Goal: Feedback & Contribution: Contribute content

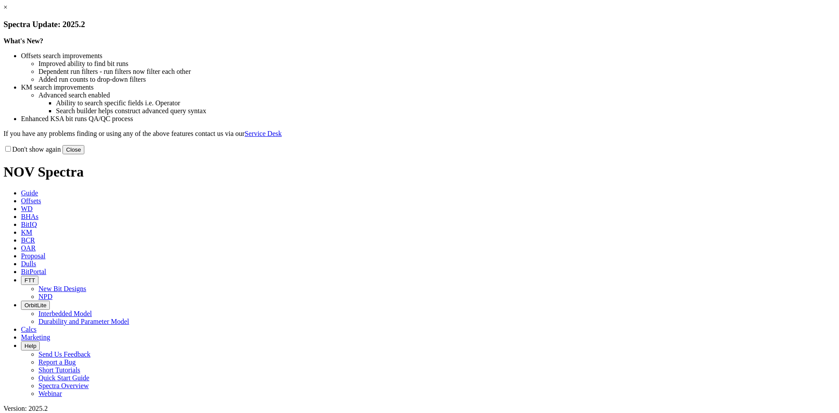
click at [84, 154] on button "Close" at bounding box center [73, 149] width 22 height 9
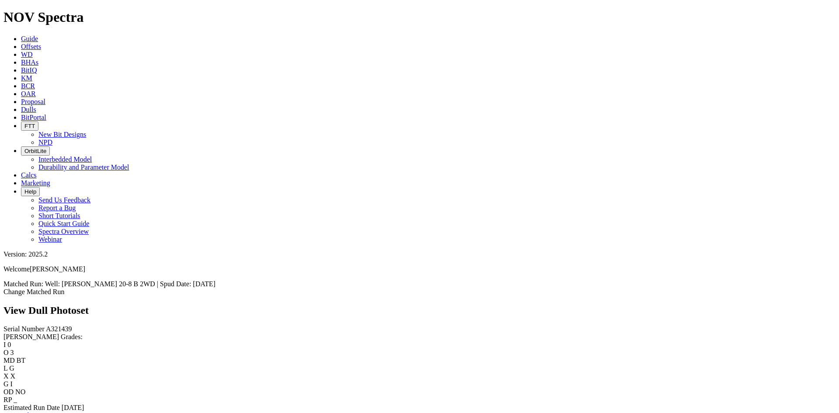
click at [62, 412] on link "Bit Condition Report" at bounding box center [32, 415] width 59 height 7
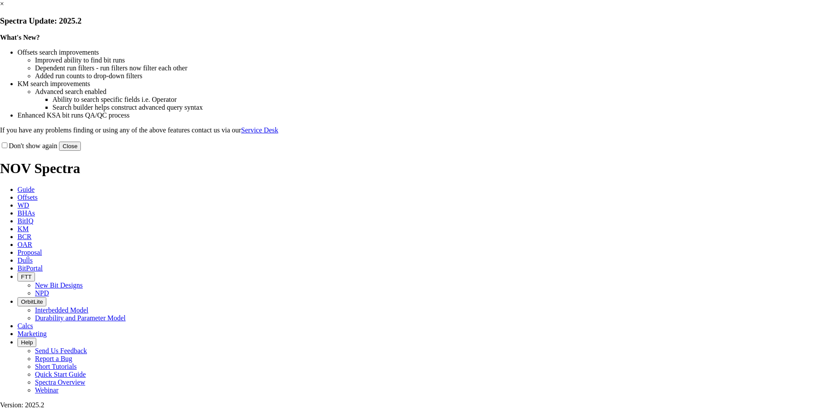
click at [81, 151] on button "Close" at bounding box center [70, 146] width 22 height 9
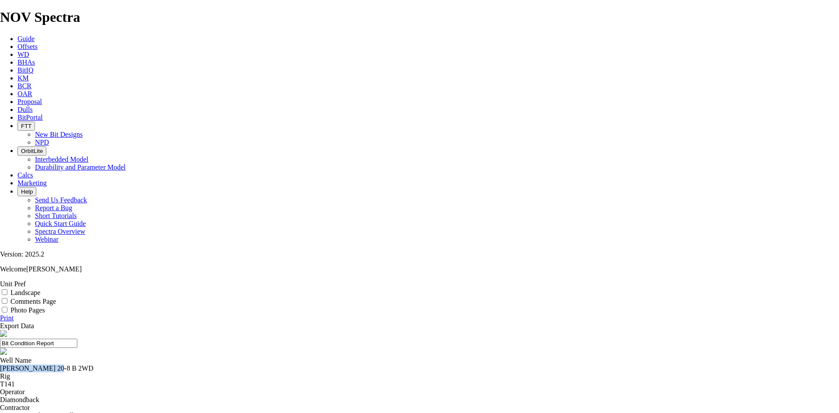
drag, startPoint x: 341, startPoint y: 85, endPoint x: 292, endPoint y: 86, distance: 48.5
click at [292, 364] on div "[PERSON_NAME] 20-8 B 2WD" at bounding box center [419, 368] width 839 height 8
copy div "[PERSON_NAME] 20-8 B 2WD"
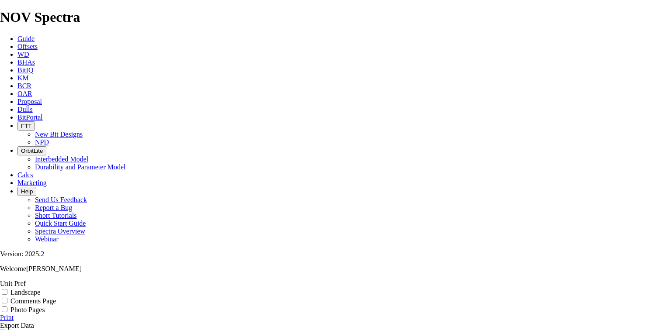
select select "string:TD"
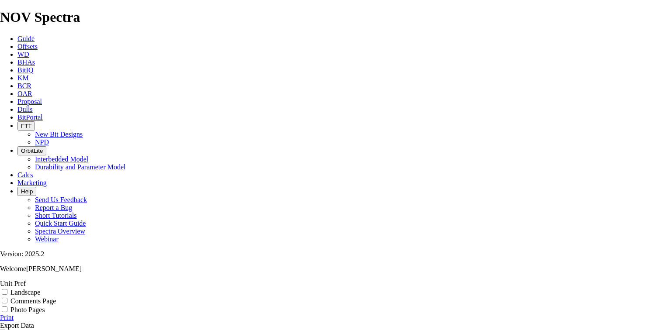
copy div "A321439"
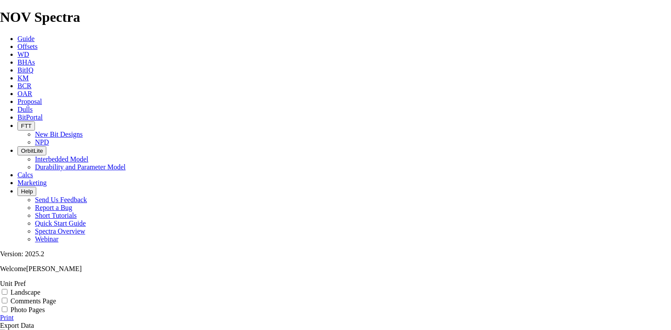
drag, startPoint x: 344, startPoint y: 99, endPoint x: 351, endPoint y: 100, distance: 7.0
copy div "A321439"
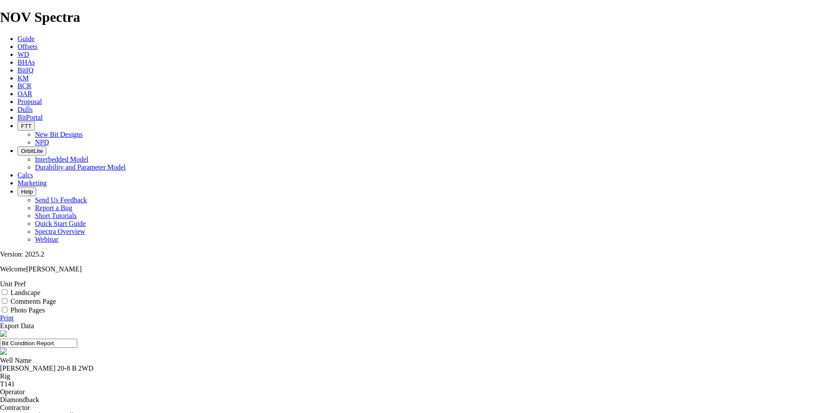
scroll to position [91, 0]
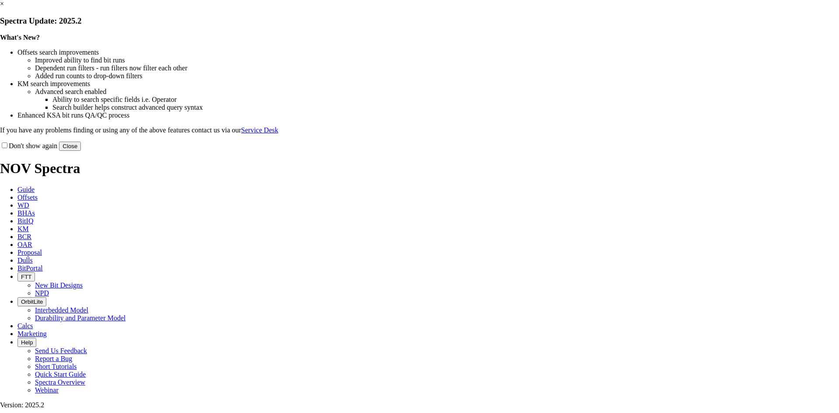
click at [4, 7] on link "×" at bounding box center [2, 3] width 4 height 7
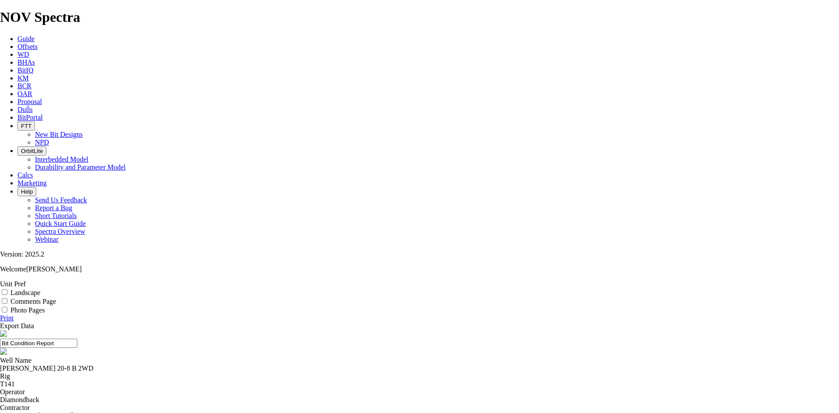
click at [38, 43] on span "Offsets" at bounding box center [27, 46] width 20 height 7
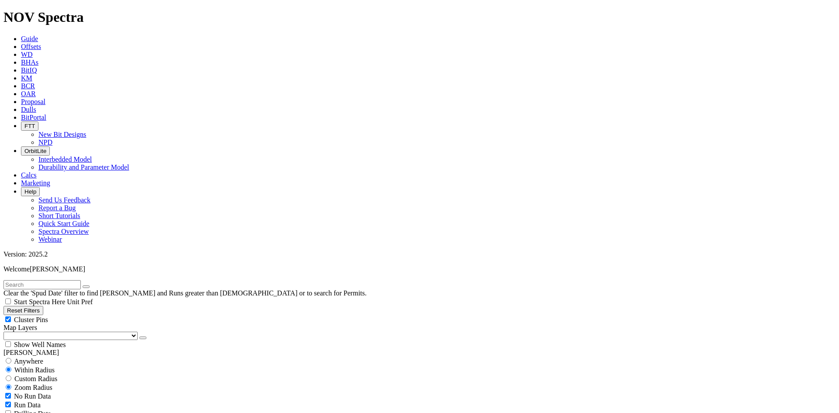
click at [41, 280] on input "text" at bounding box center [41, 284] width 77 height 9
paste input "[PERSON_NAME] 20-8 B 2WD"
type input "PEGGY 20-8 B 2WD"
click at [22, 357] on span "Anywhere" at bounding box center [28, 360] width 29 height 7
radio input "true"
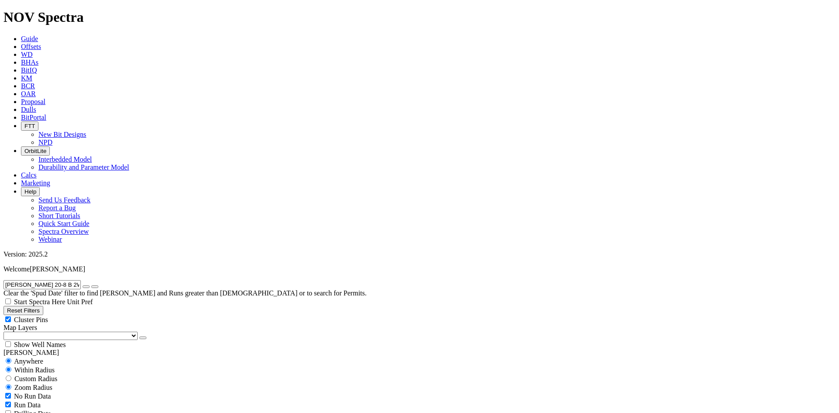
radio input "false"
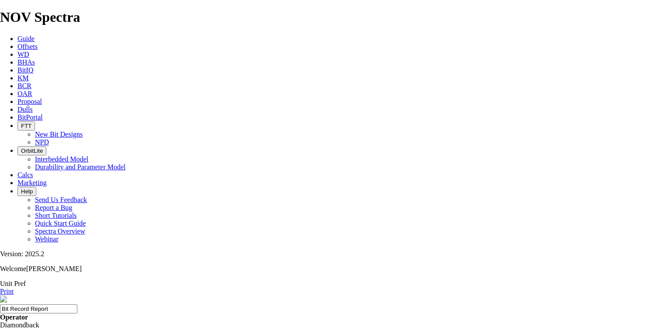
drag, startPoint x: 181, startPoint y: 163, endPoint x: 428, endPoint y: 164, distance: 246.9
click at [38, 43] on span "Offsets" at bounding box center [27, 46] width 20 height 7
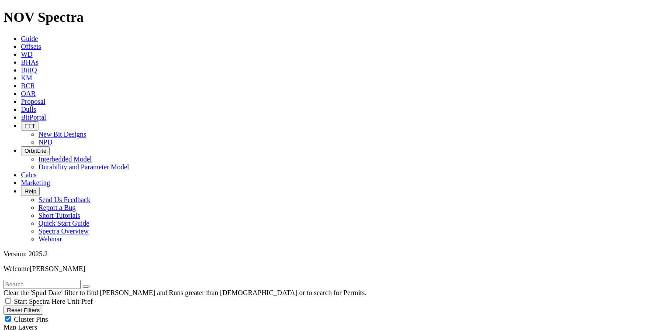
click at [81, 280] on input "text" at bounding box center [41, 284] width 77 height 9
paste input "A321438"
type input "A321438"
click at [86, 287] on icon "button" at bounding box center [86, 287] width 0 height 0
click at [67, 280] on input "text" at bounding box center [41, 284] width 77 height 9
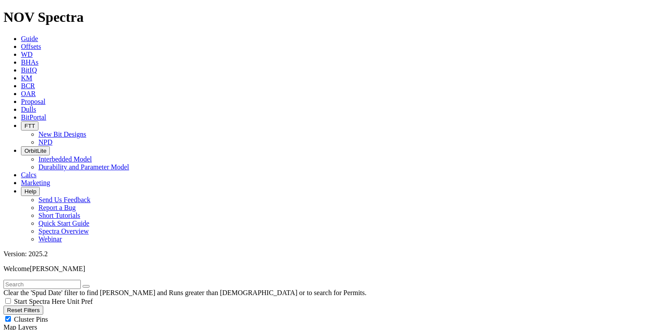
paste input "A321439"
type input "A321439"
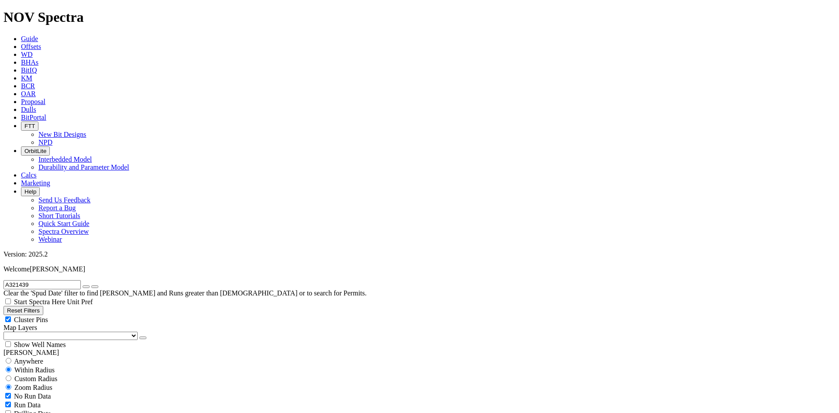
click at [52, 332] on select "US Counties Alberta, CA Townships British Columbia, CA Townships British Columb…" at bounding box center [70, 336] width 134 height 8
click at [7, 332] on select "US Counties Alberta, CA Townships British Columbia, CA Townships British Columb…" at bounding box center [70, 336] width 134 height 8
click at [29, 375] on span "Custom Radius" at bounding box center [35, 378] width 43 height 7
radio input "true"
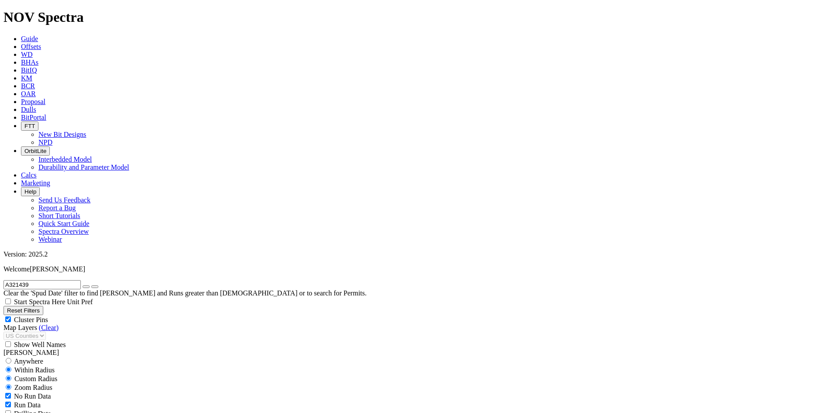
radio input "false"
click at [62, 392] on input "number" at bounding box center [41, 396] width 77 height 9
type input "5"
click at [24, 401] on button "Miles" at bounding box center [13, 405] width 21 height 9
click at [90, 285] on button "button" at bounding box center [86, 286] width 7 height 3
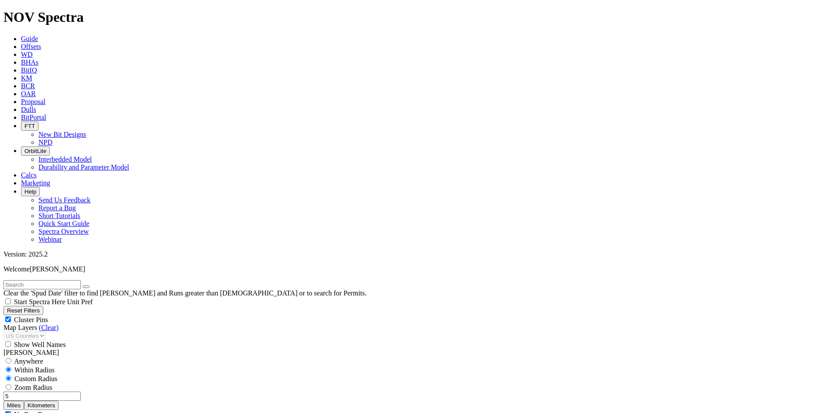
scroll to position [262, 0]
select select "12.25"
checkbox input "false"
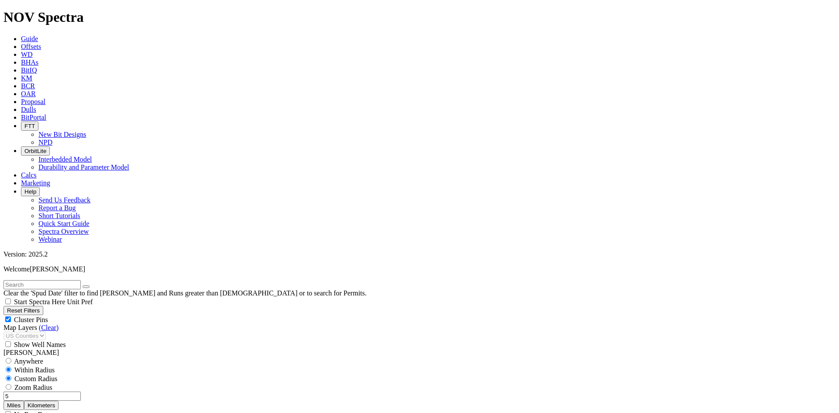
select select "? number:12.25 ?"
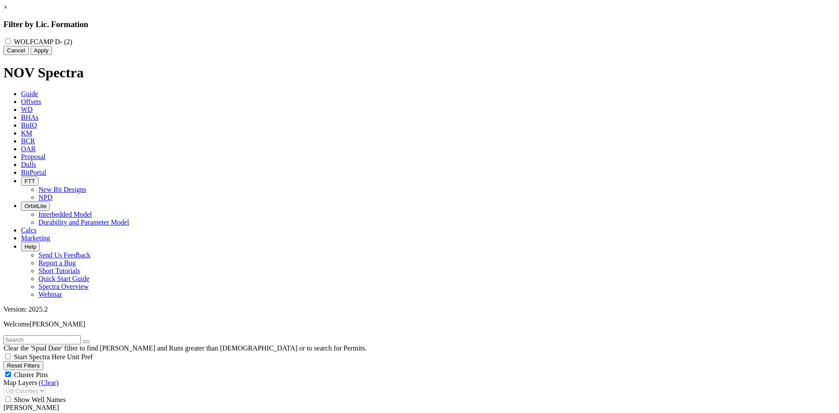
click at [7, 11] on link "×" at bounding box center [5, 6] width 4 height 7
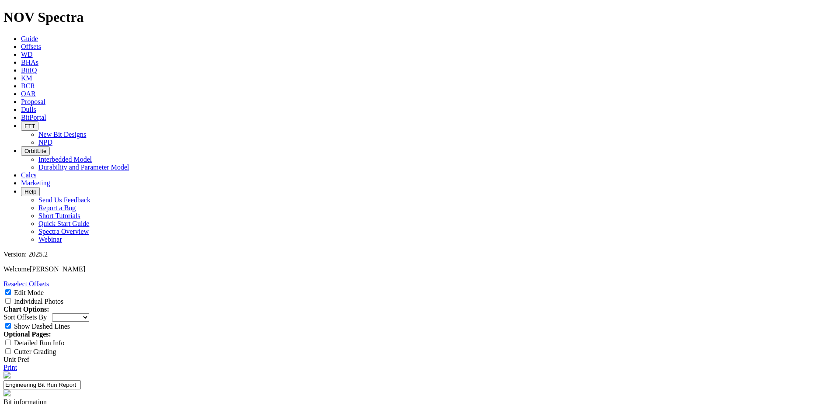
select select "Bit Material"
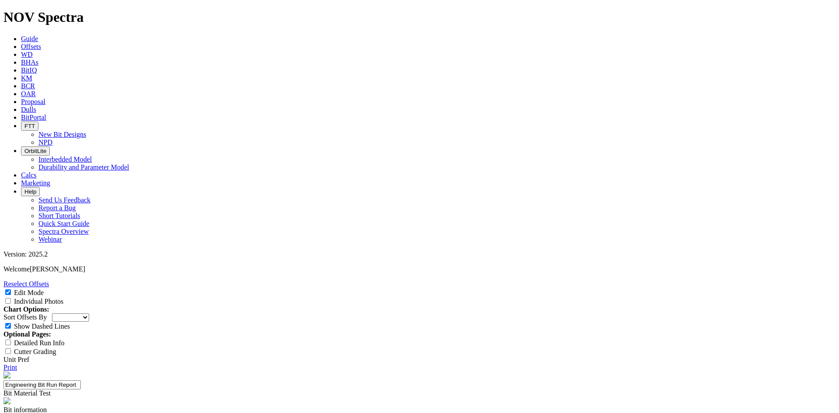
type input "XHDE"
paste textarea "Test hard facing on the body and on the gauge pads to XHD 4060S PN 19240787."
type textarea "Test hard facing on the body and on the gauge pads to XHD 4060S PN 19240787."
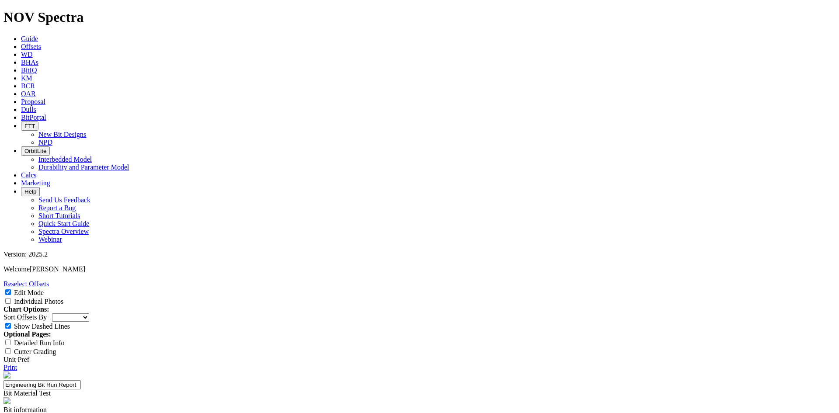
type textarea "Average + run in the Midland basin."
type textarea "The dull bit had not HF flaking, ne"
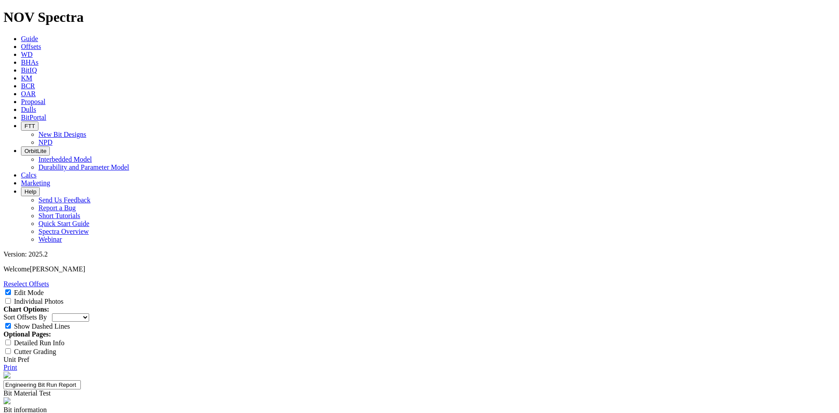
select select "Bit Material"
type textarea "The dull bit had not HF flaking, neither evident erosion. During the repair, it…"
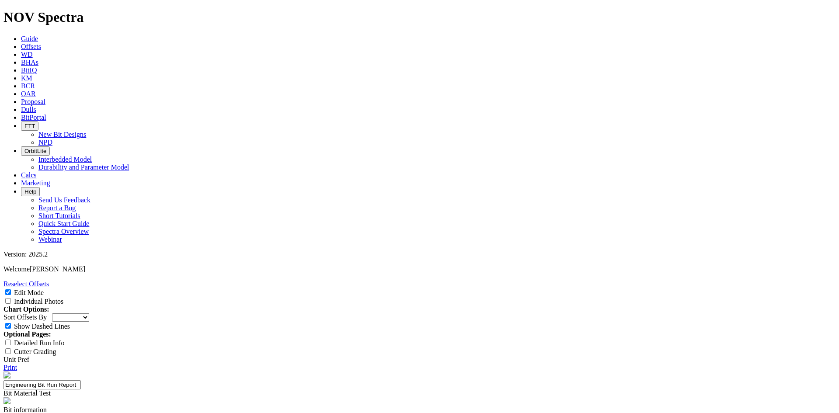
type input "1"
drag, startPoint x: 466, startPoint y: 345, endPoint x: 419, endPoint y: 341, distance: 47.0
